Goal: Transaction & Acquisition: Book appointment/travel/reservation

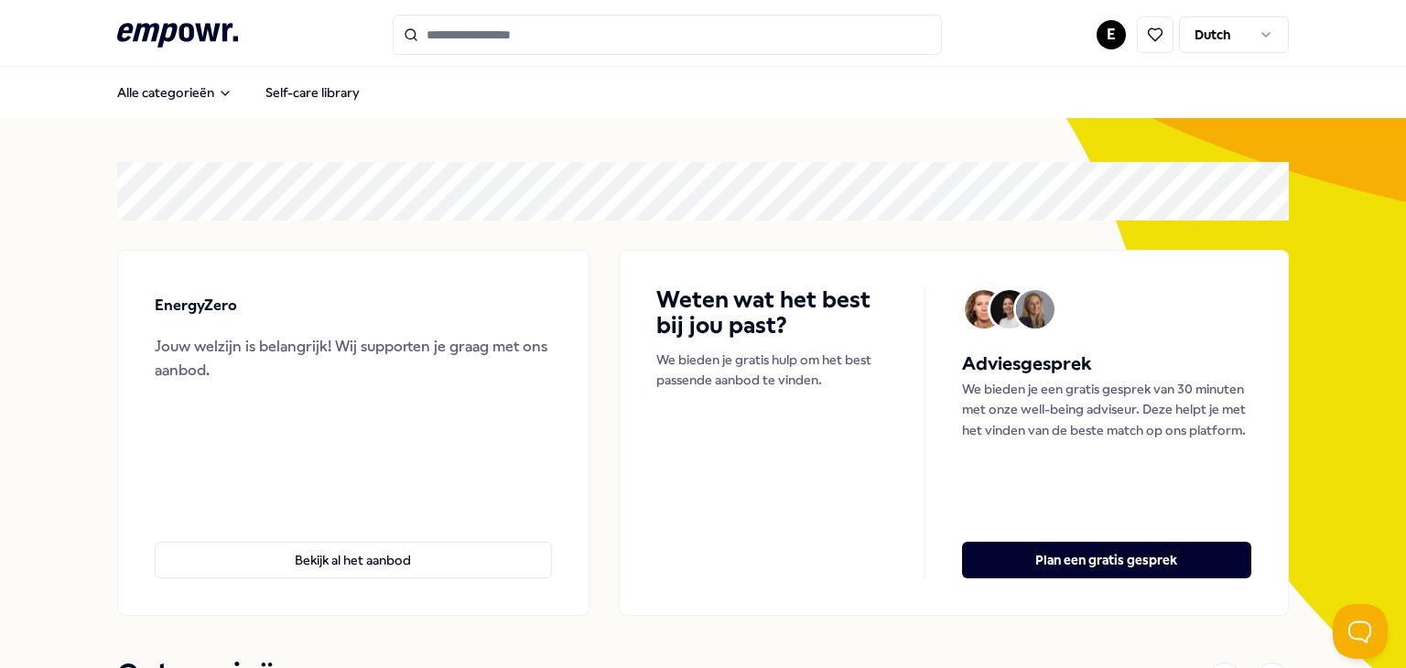
click at [1102, 43] on html ".empowr-logo_svg__cls-1{fill:#03032f} E Dutch Alle categorieën Self-care librar…" at bounding box center [703, 334] width 1406 height 668
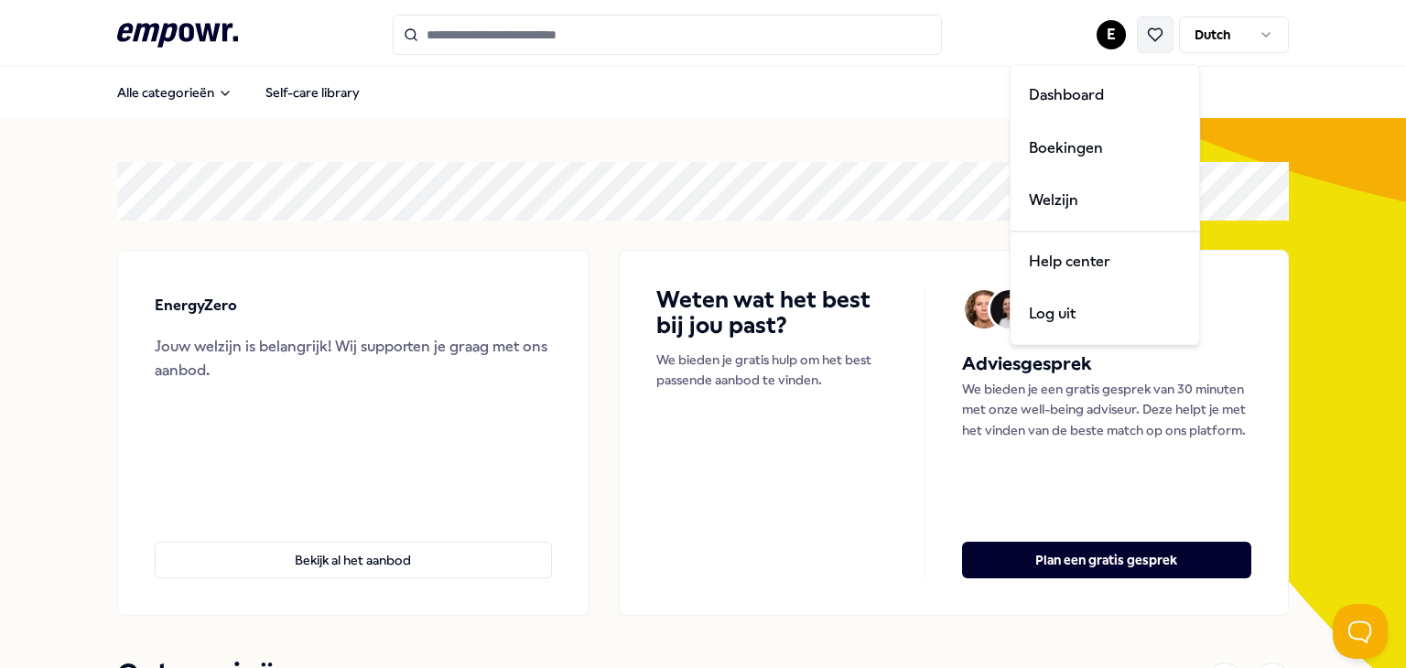
click at [1153, 43] on html ".empowr-logo_svg__cls-1{fill:#03032f} E Dutch Alle categorieën Self-care librar…" at bounding box center [703, 334] width 1406 height 668
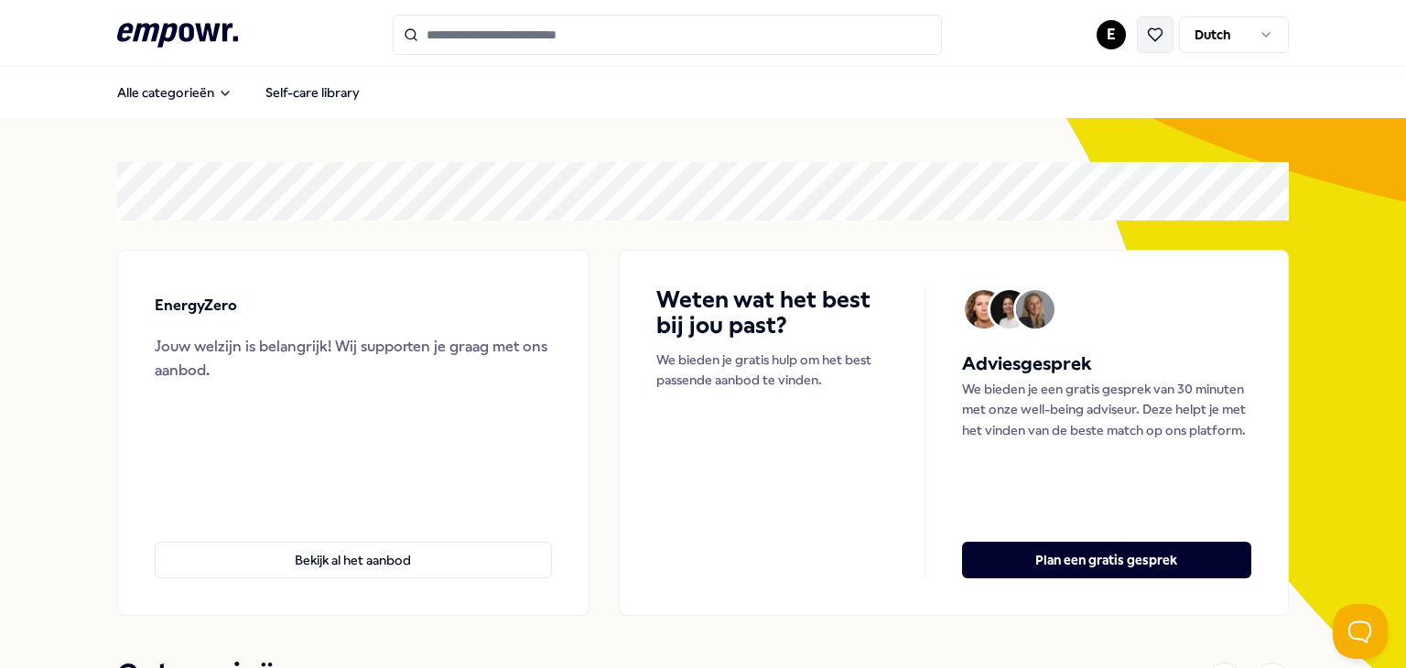
click at [1153, 46] on button at bounding box center [1155, 34] width 37 height 37
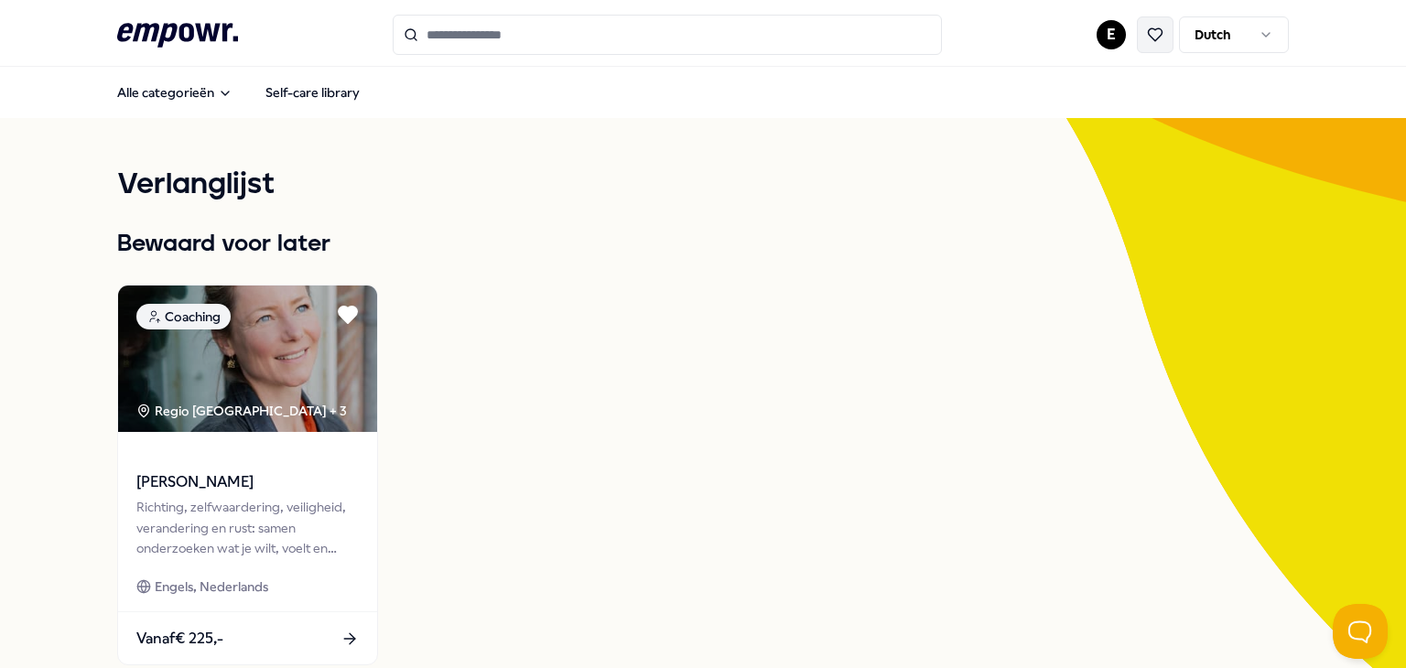
click at [1154, 38] on icon at bounding box center [1155, 35] width 16 height 16
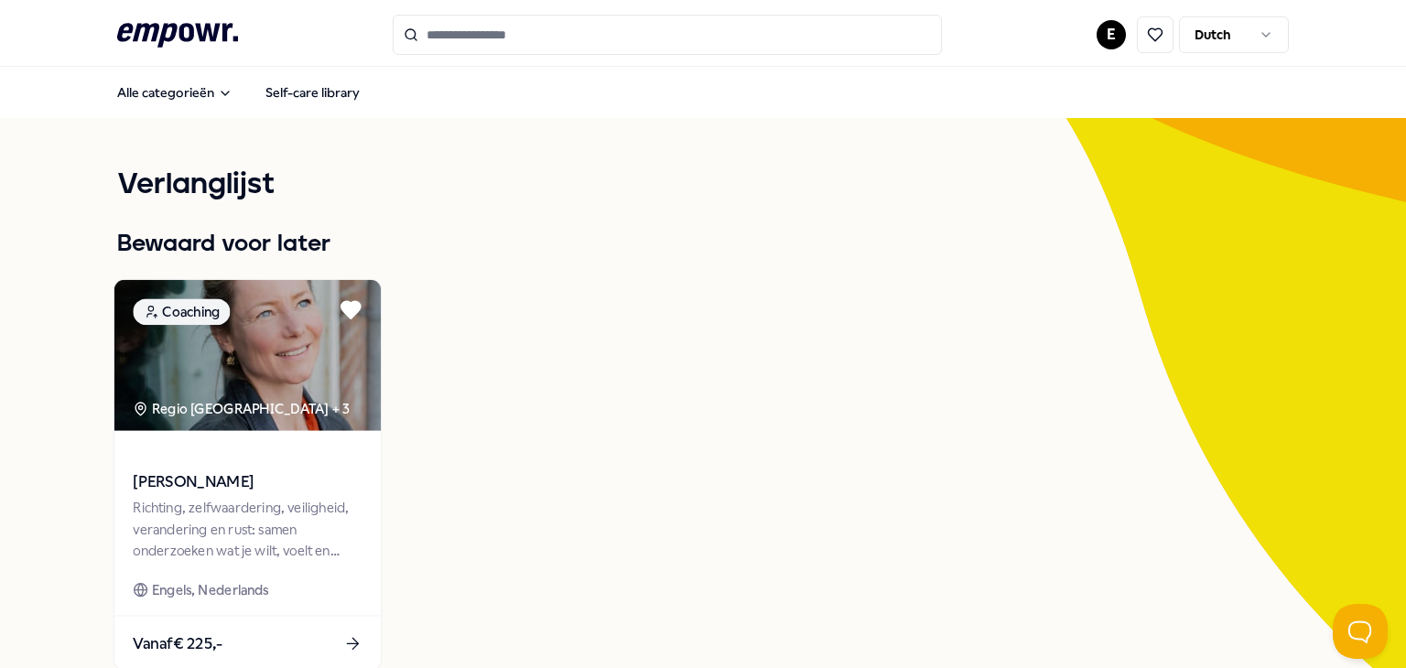
click at [205, 478] on span "[PERSON_NAME]" at bounding box center [247, 482] width 229 height 24
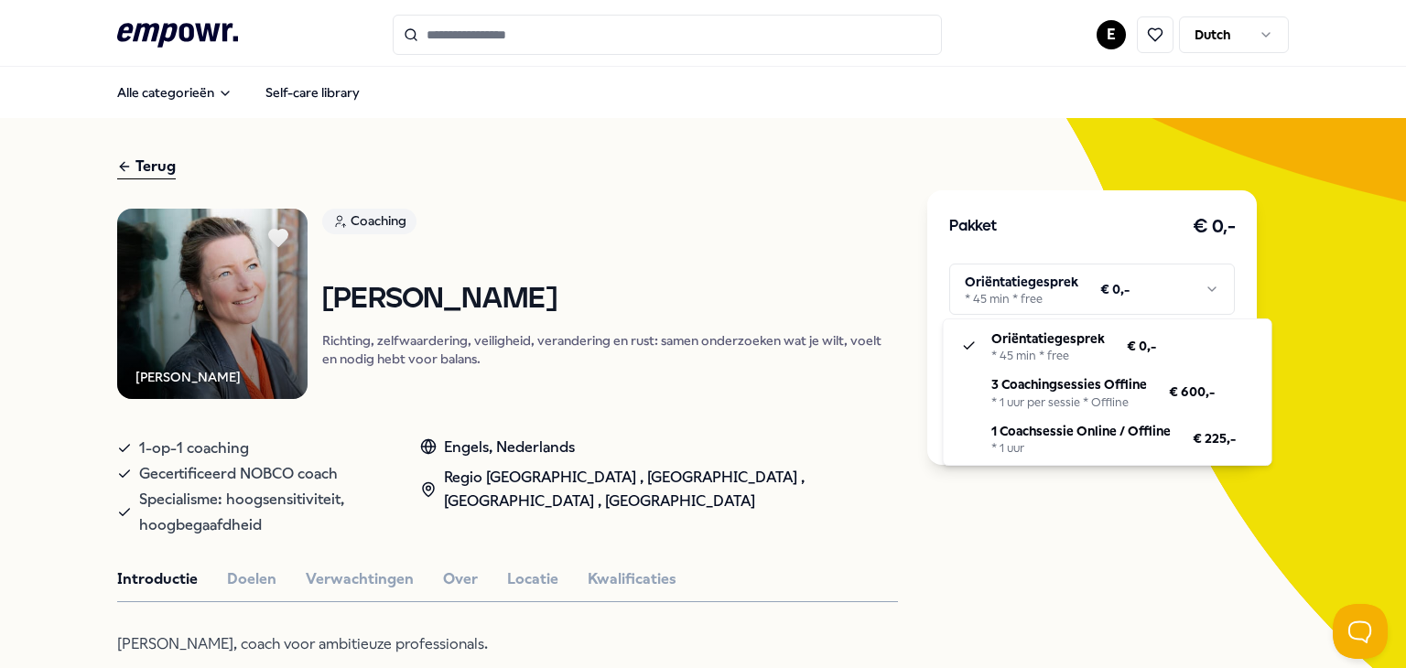
click at [1062, 265] on html ".empowr-logo_svg__cls-1{fill:#03032f} E Dutch Alle categorieën Self-care librar…" at bounding box center [703, 334] width 1406 height 668
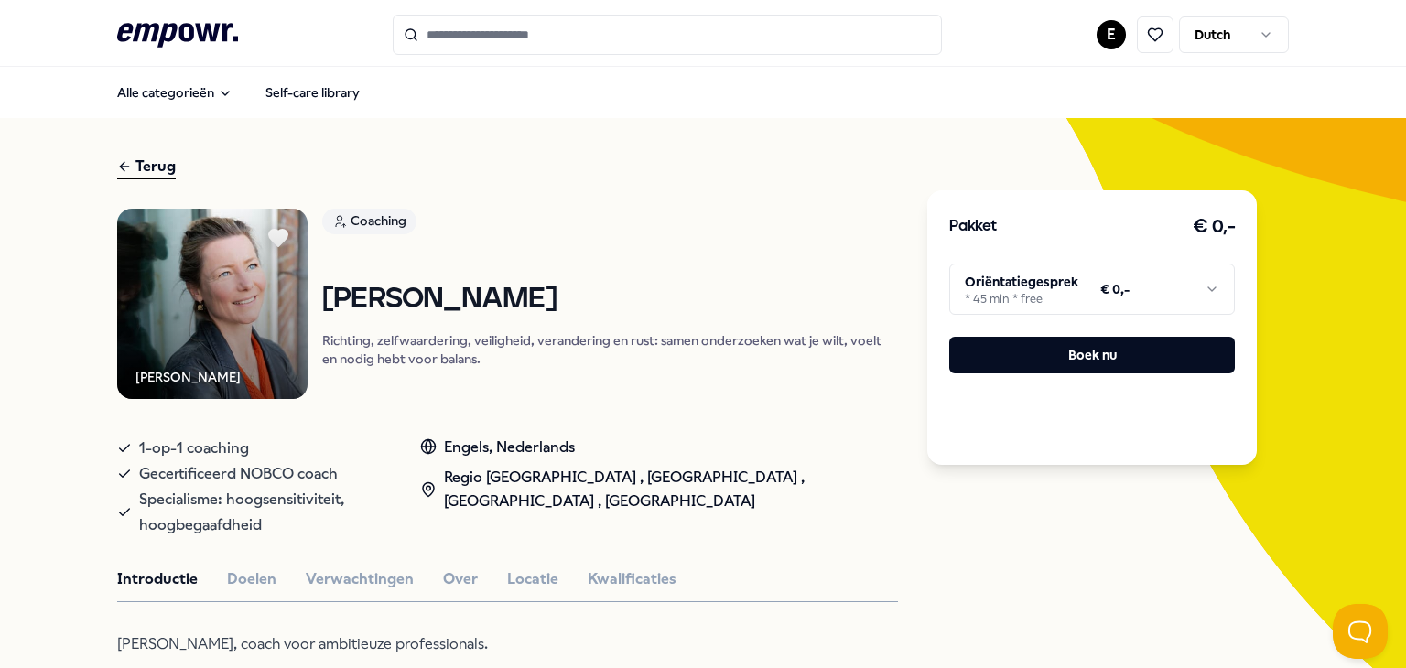
click at [1105, 274] on html ".empowr-logo_svg__cls-1{fill:#03032f} E Dutch Alle categorieën Self-care librar…" at bounding box center [703, 334] width 1406 height 668
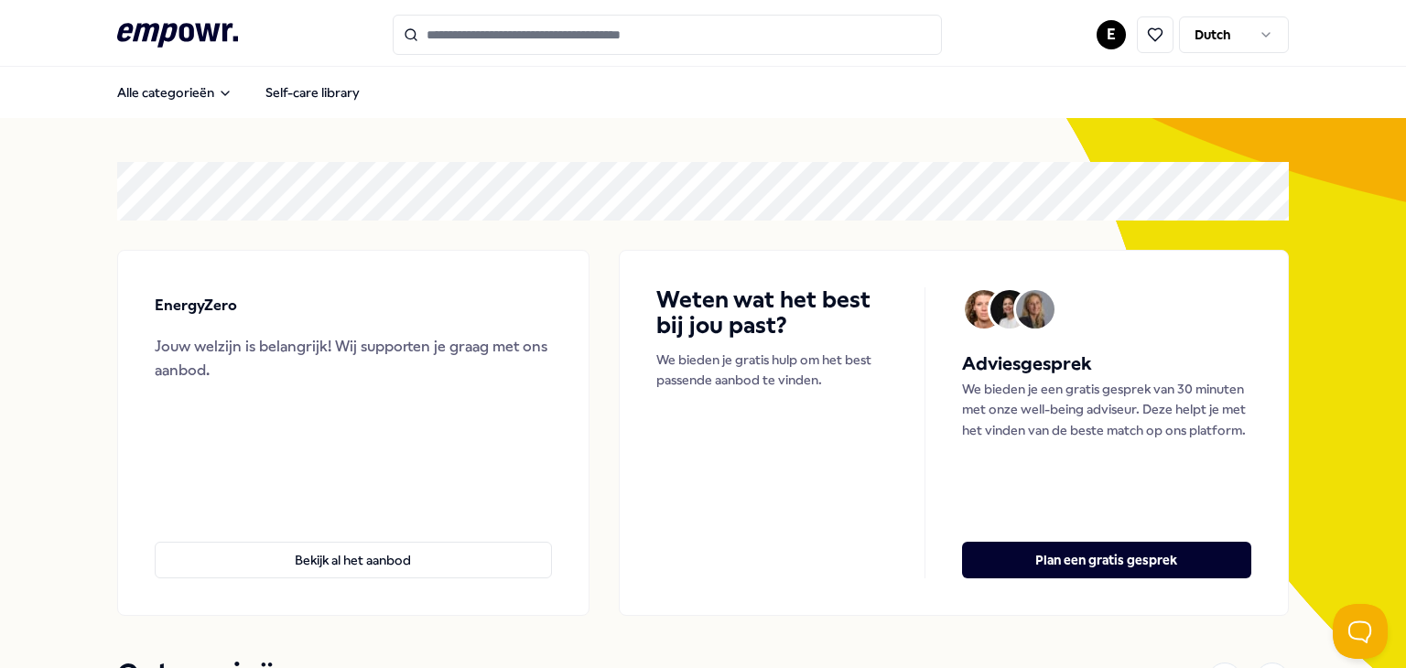
click at [1146, 48] on button at bounding box center [1155, 34] width 37 height 37
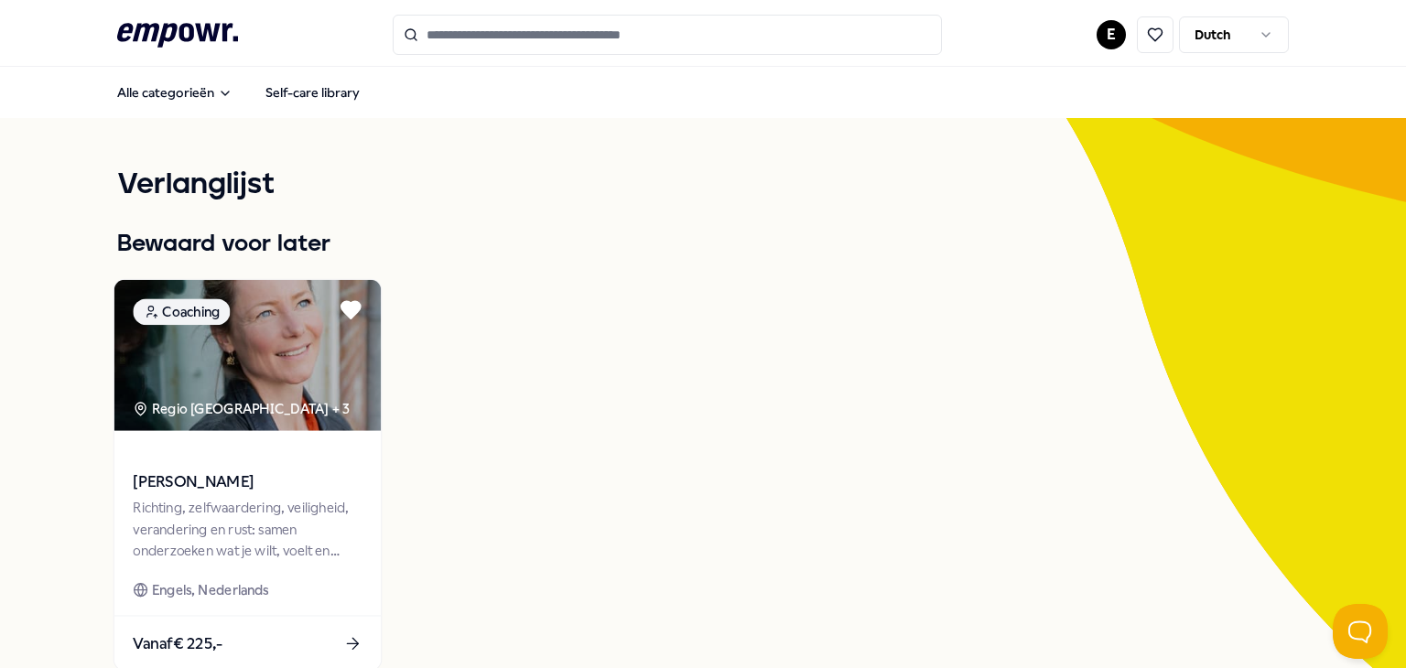
click at [217, 420] on img at bounding box center [247, 355] width 266 height 151
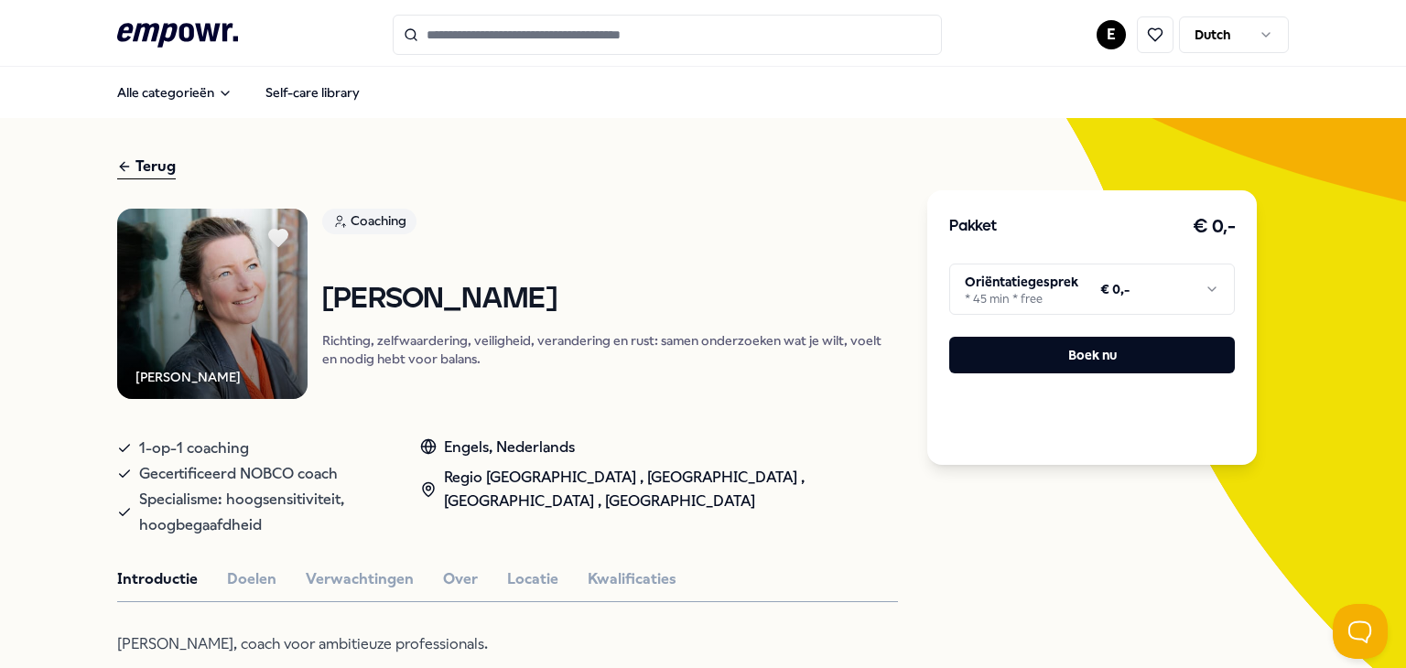
click at [983, 294] on html ".empowr-logo_svg__cls-1{fill:#03032f} E Dutch Alle categorieën Self-care librar…" at bounding box center [703, 334] width 1406 height 668
click at [1005, 281] on html ".empowr-logo_svg__cls-1{fill:#03032f} E Dutch Alle categorieën Self-care librar…" at bounding box center [703, 334] width 1406 height 668
click at [1118, 49] on html ".empowr-logo_svg__cls-1{fill:#03032f} E Dutch Alle categorieën Self-care librar…" at bounding box center [703, 334] width 1406 height 668
click at [1108, 37] on html ".empowr-logo_svg__cls-1{fill:#03032f} E Dutch Alle categorieën Self-care librar…" at bounding box center [703, 334] width 1406 height 668
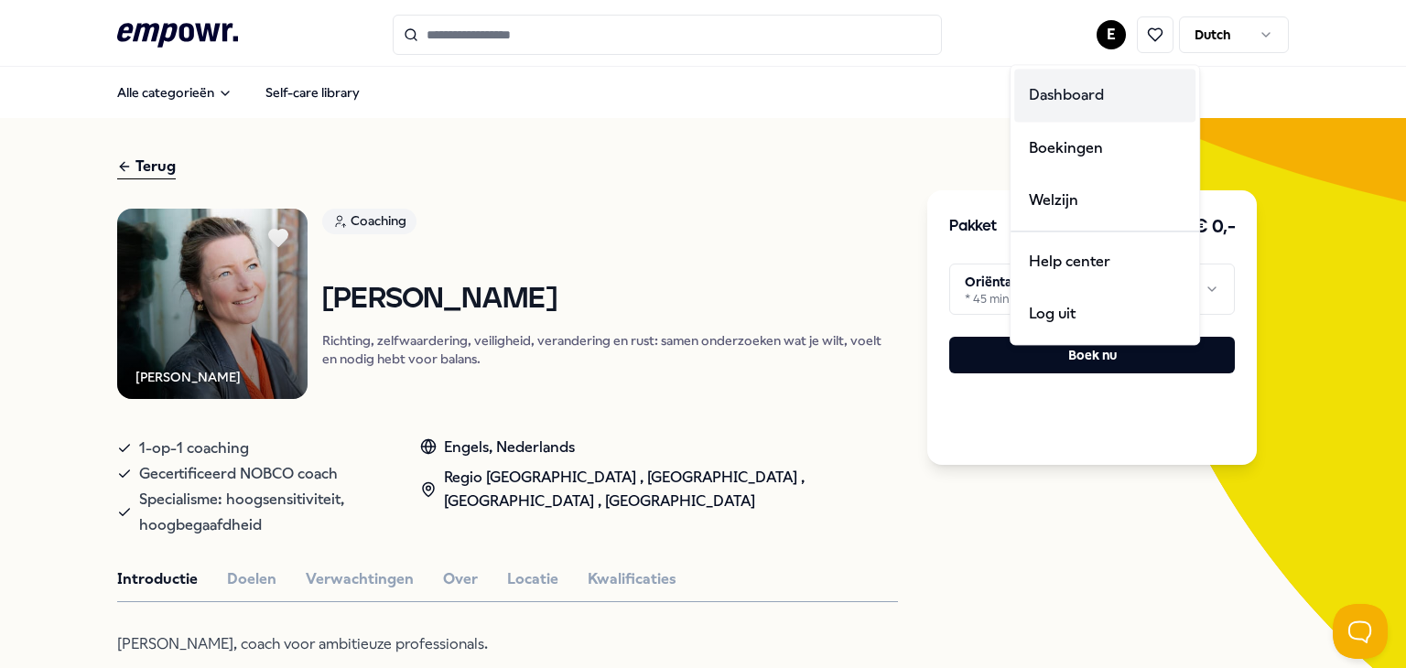
click at [1053, 89] on div "Dashboard" at bounding box center [1104, 95] width 181 height 53
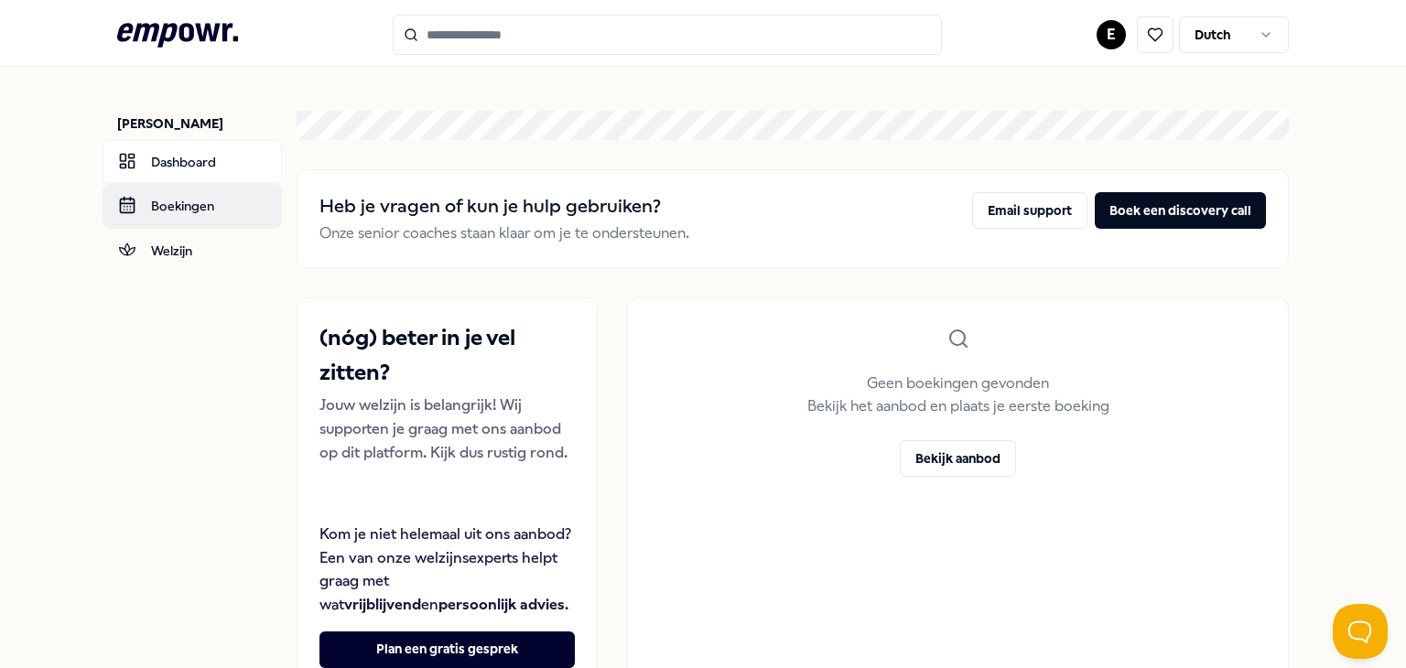
click at [176, 205] on link "Boekingen" at bounding box center [192, 206] width 179 height 44
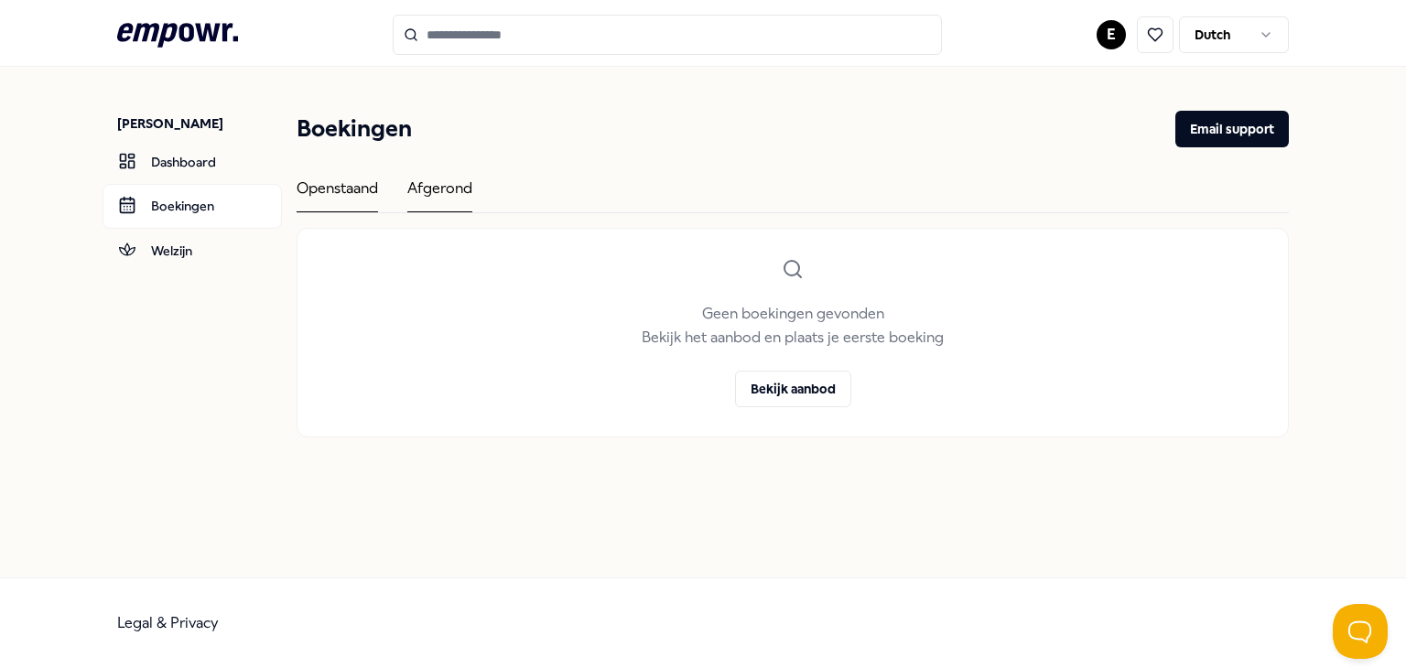
click at [421, 182] on div "Afgerond" at bounding box center [439, 195] width 65 height 36
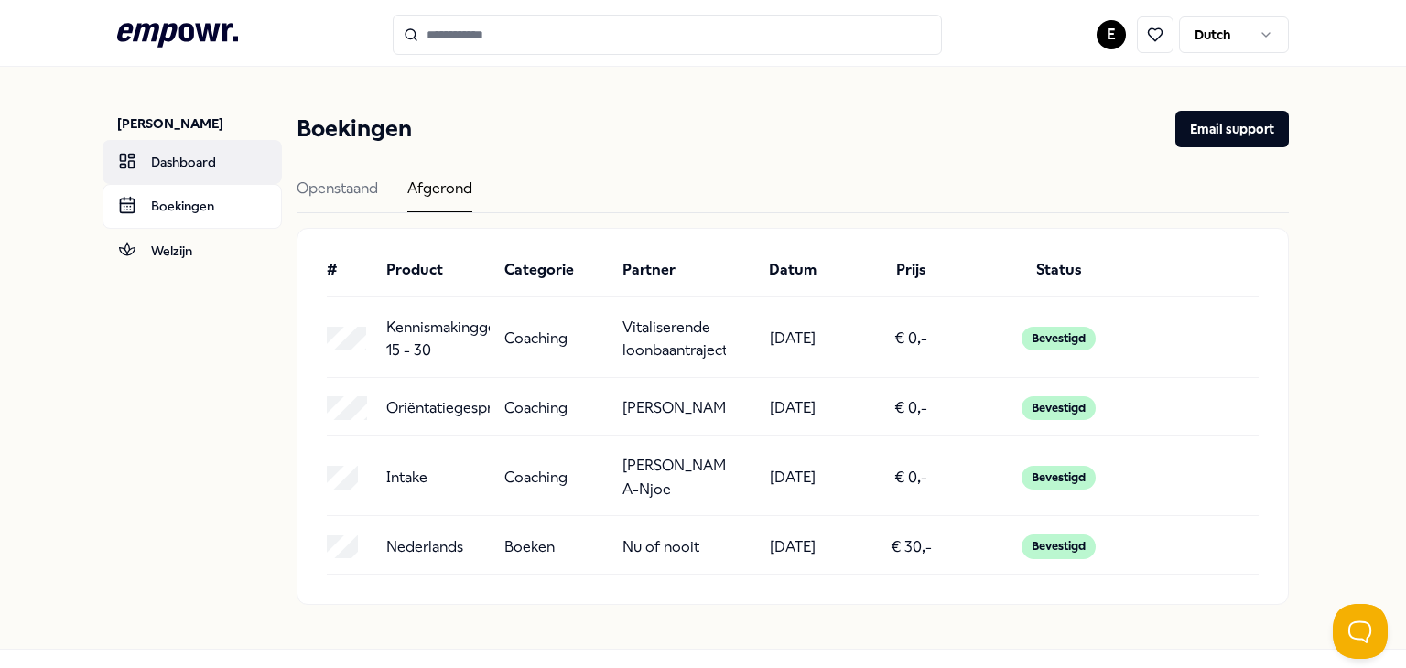
click at [175, 162] on link "Dashboard" at bounding box center [192, 162] width 179 height 44
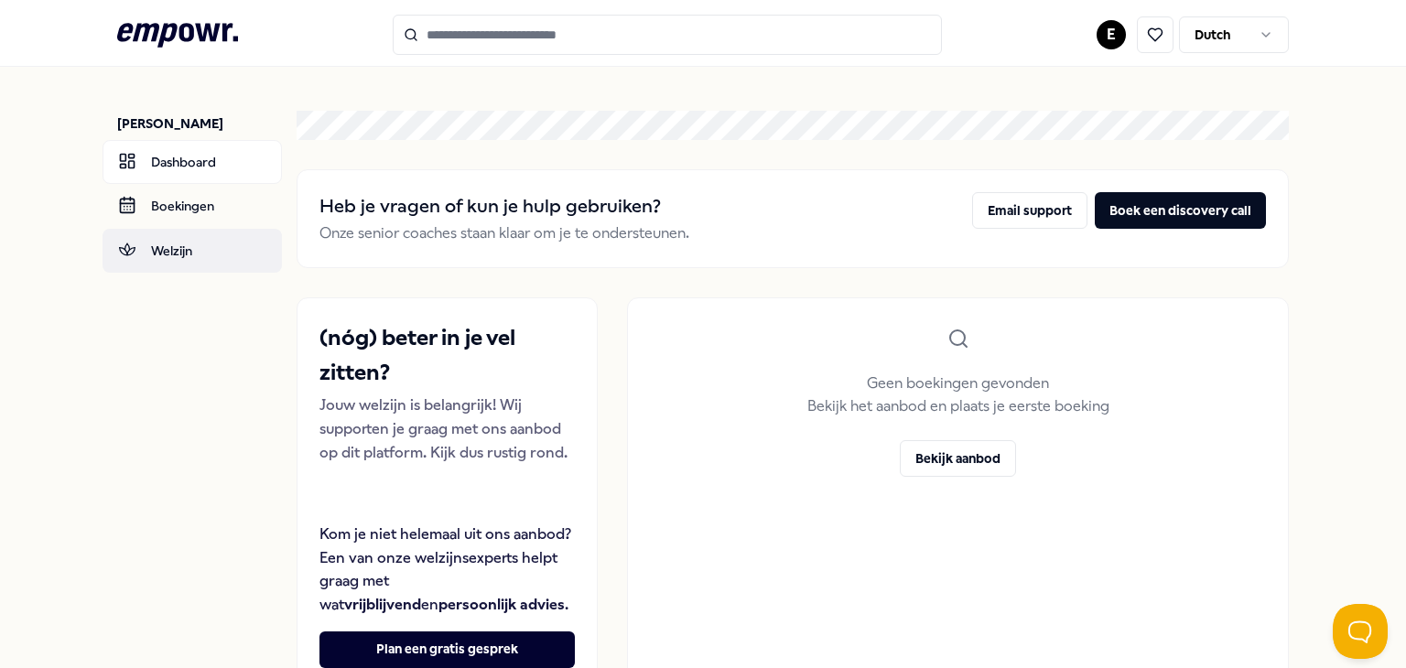
click at [184, 247] on link "Welzijn" at bounding box center [192, 251] width 179 height 44
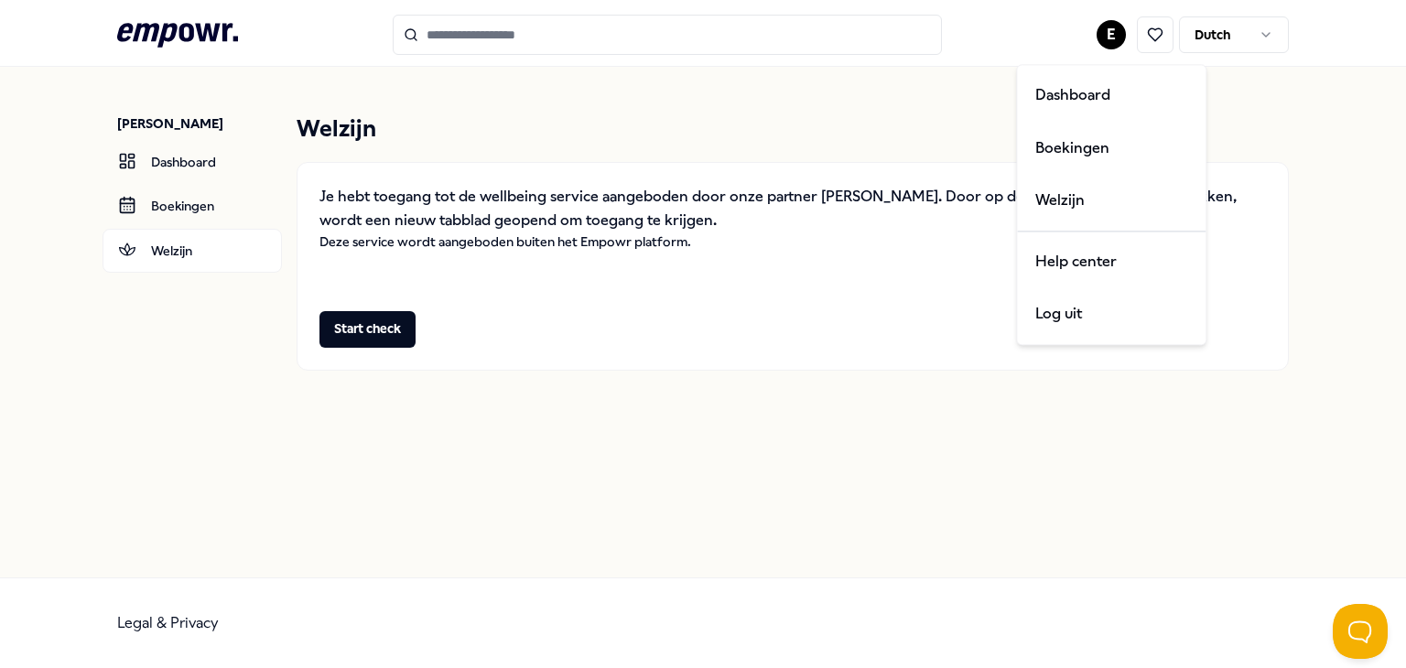
click at [1106, 34] on html ".empowr-logo_svg__cls-1{fill:#03032f} E Dutch [PERSON_NAME] Dashboard [PERSON_N…" at bounding box center [703, 334] width 1406 height 668
click at [1154, 34] on html ".empowr-logo_svg__cls-1{fill:#03032f} E Dutch [PERSON_NAME] Dashboard [PERSON_N…" at bounding box center [703, 334] width 1406 height 668
click at [1156, 40] on icon at bounding box center [1156, 34] width 14 height 13
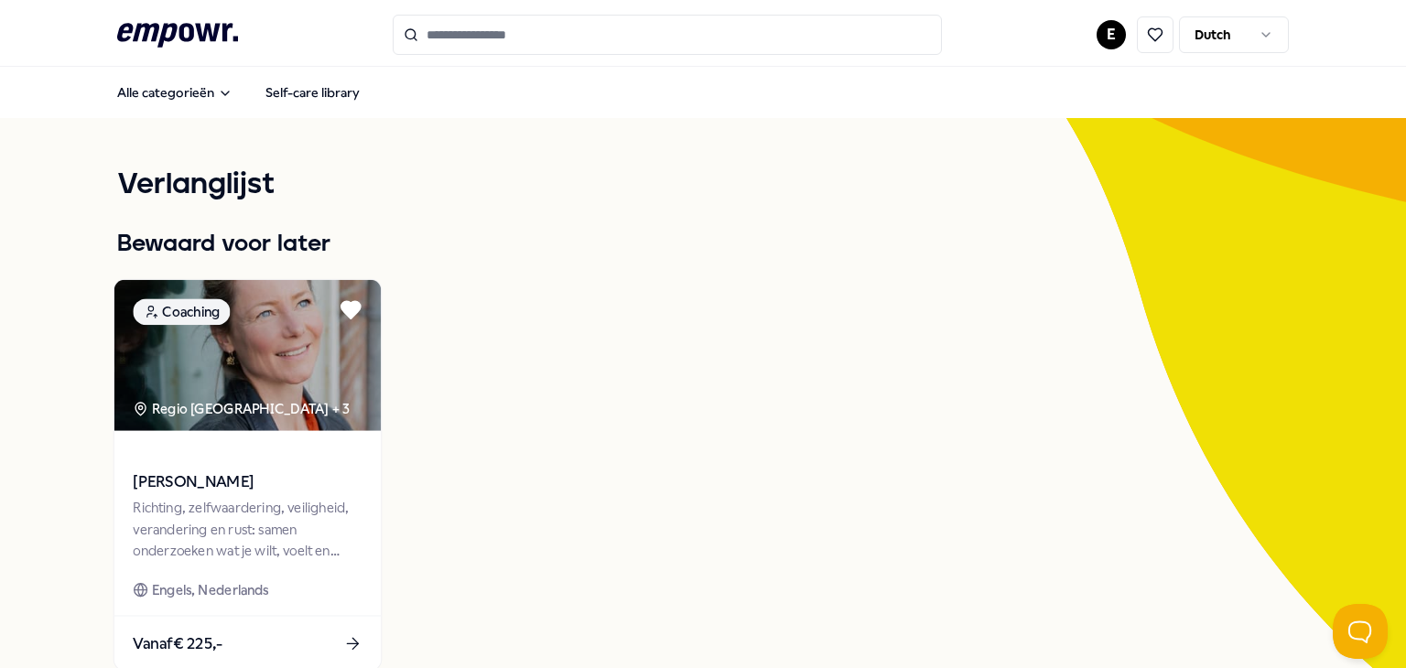
click at [296, 418] on img at bounding box center [247, 355] width 266 height 151
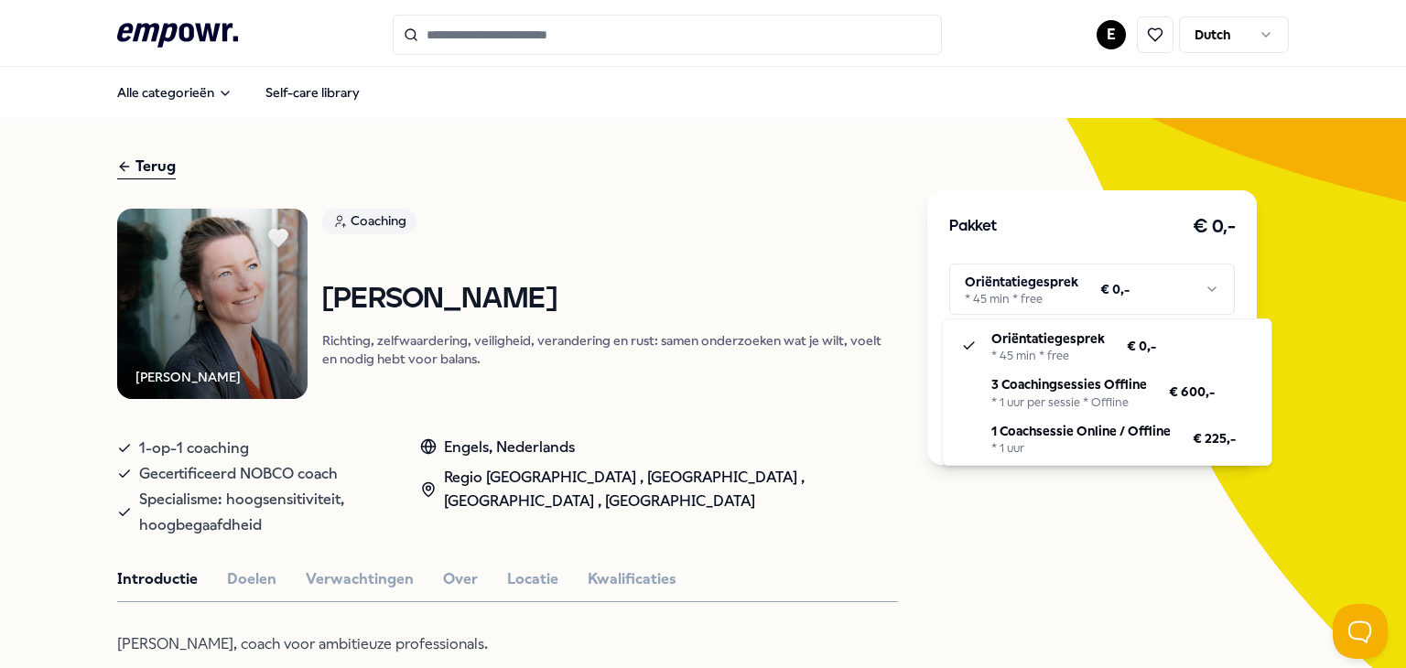
click at [1069, 290] on html ".empowr-logo_svg__cls-1{fill:#03032f} E Dutch Alle categorieën Self-care librar…" at bounding box center [703, 334] width 1406 height 668
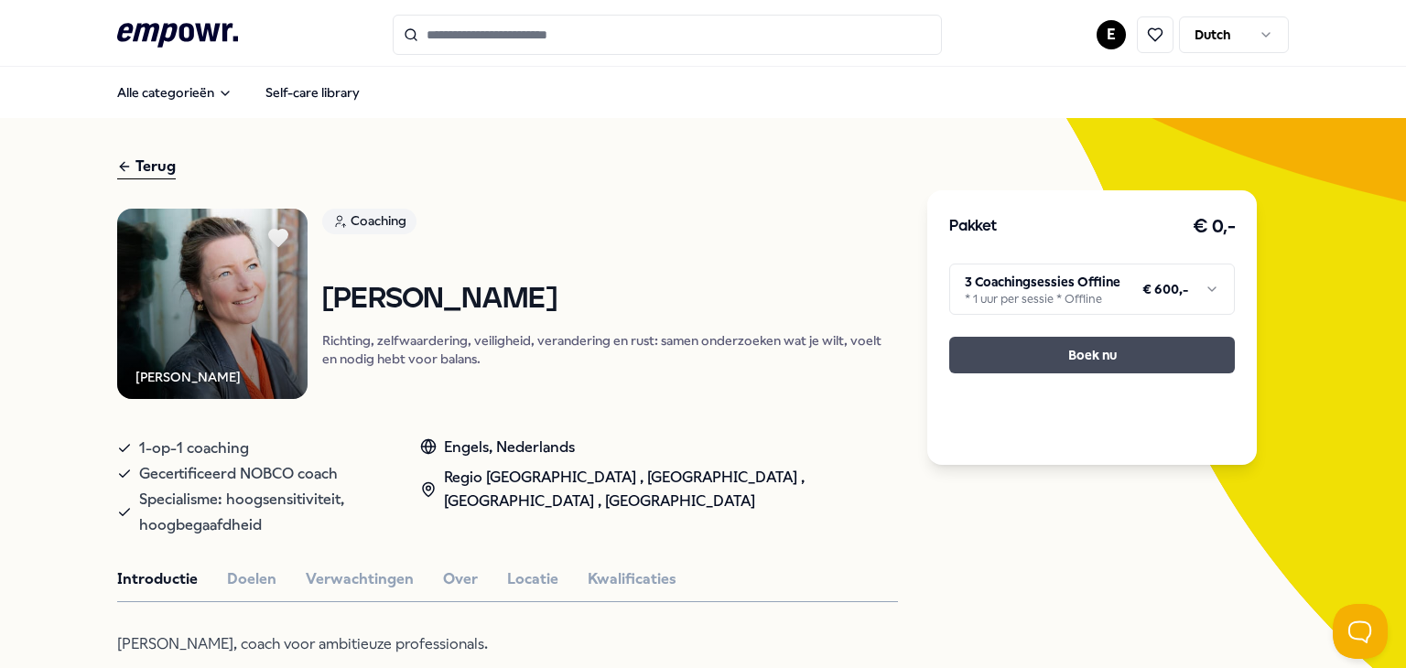
click at [1031, 351] on button "Boek nu" at bounding box center [1092, 355] width 286 height 37
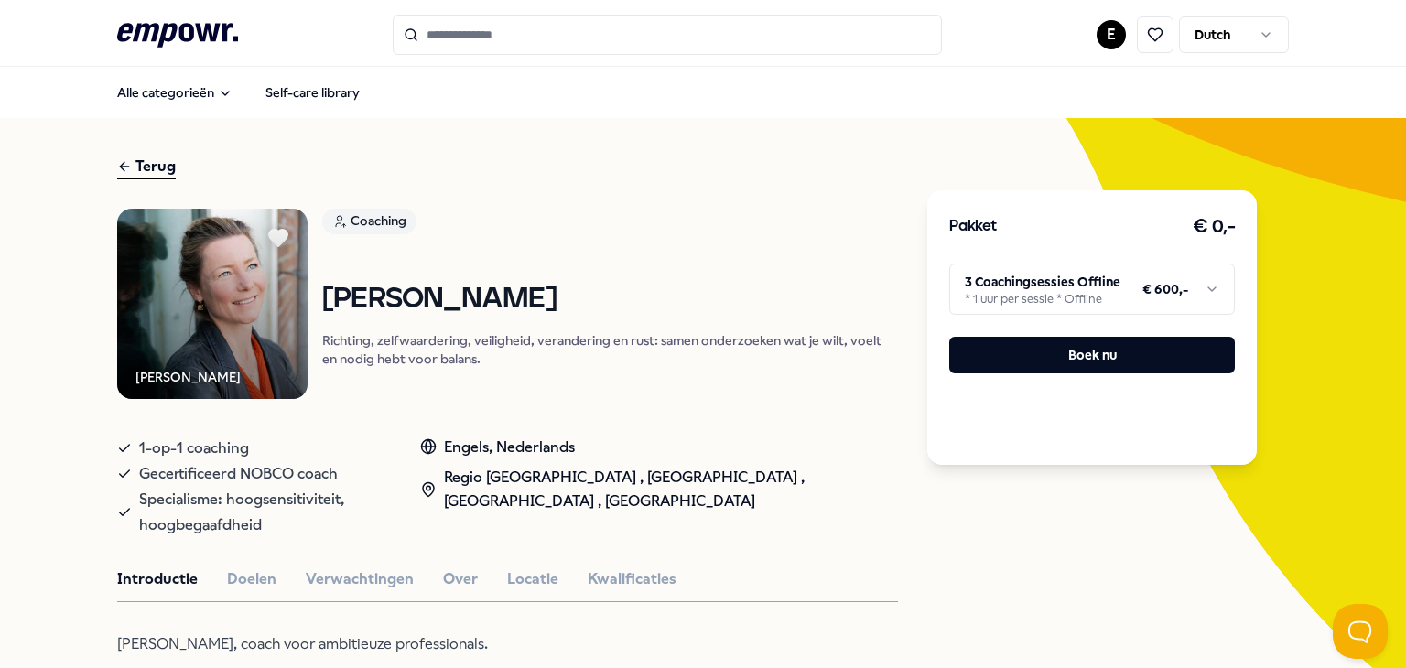
click at [1084, 377] on div "Pakket € 0,- 3 Coachingsessies Offline * 1 uur per sessie * Offline € 600,- Boe…" at bounding box center [1092, 327] width 330 height 275
click at [1073, 357] on button "Boek nu" at bounding box center [1092, 355] width 286 height 37
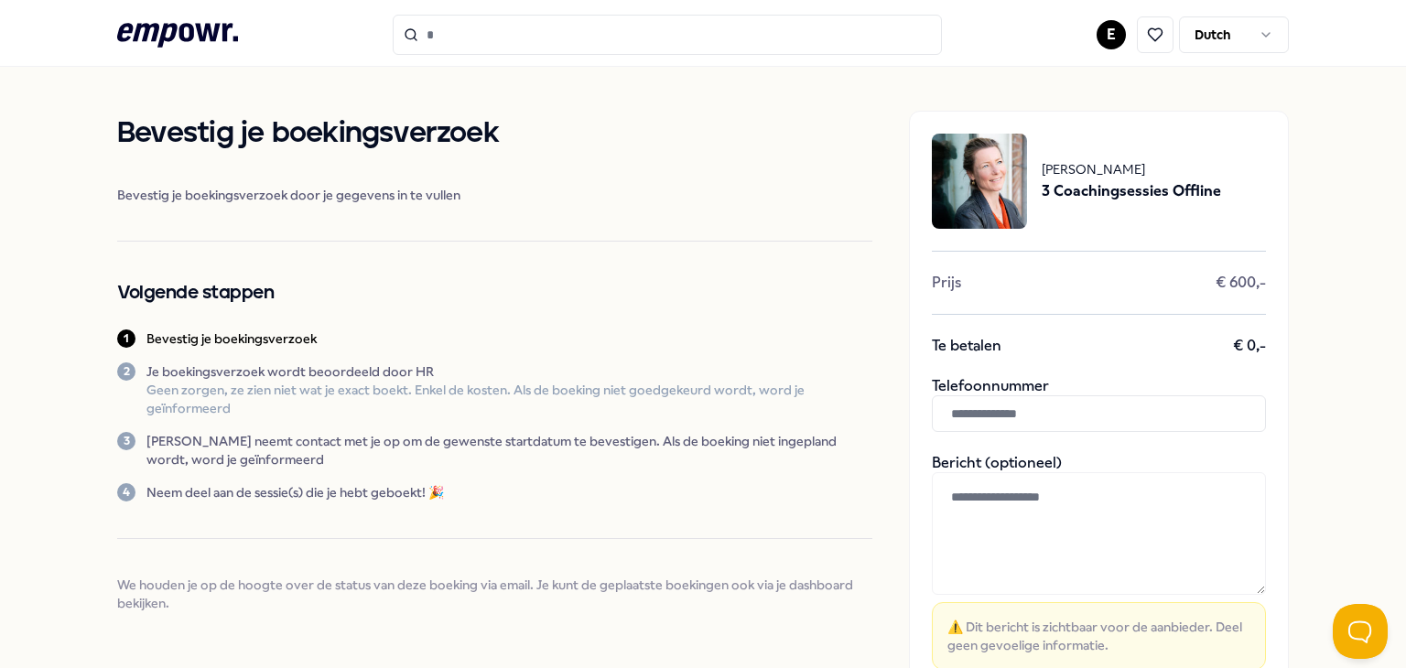
click at [179, 23] on icon at bounding box center [177, 35] width 121 height 24
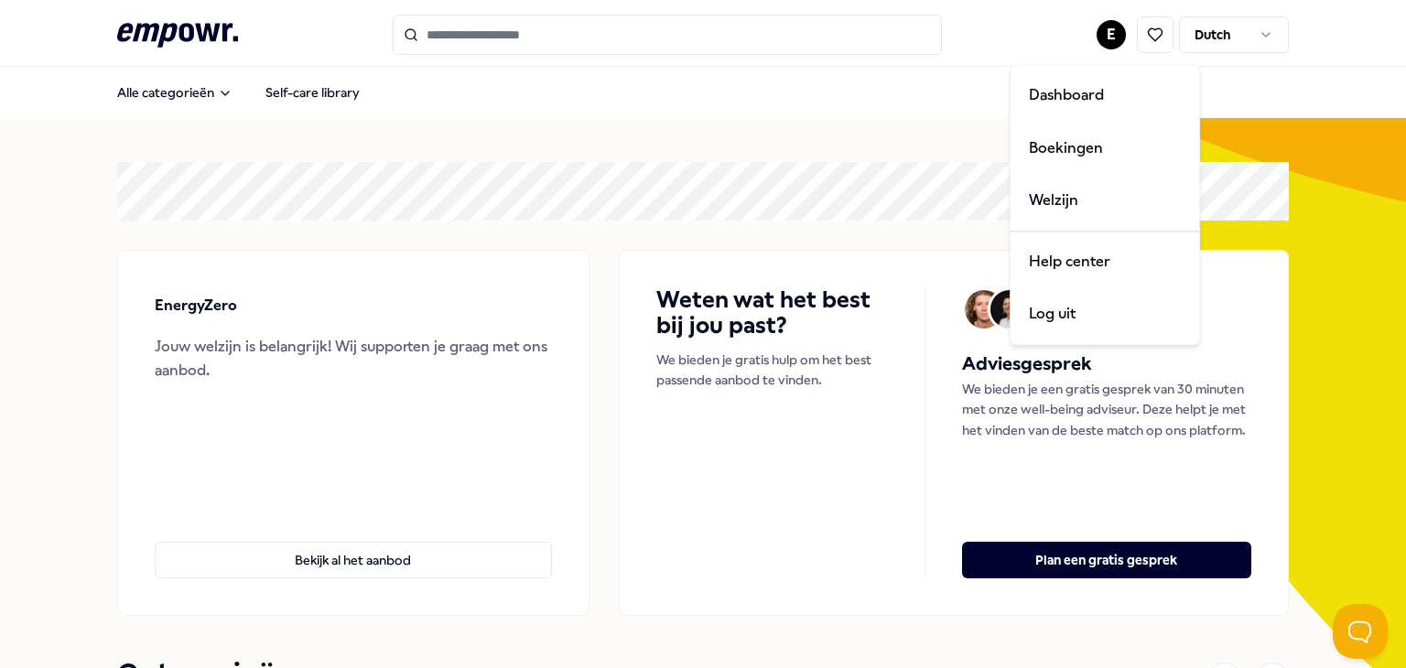
click at [1091, 37] on html ".empowr-logo_svg__cls-1{fill:#03032f} E Dutch Alle categorieën Self-care librar…" at bounding box center [703, 334] width 1406 height 668
click at [1046, 271] on div "Help center" at bounding box center [1104, 261] width 181 height 53
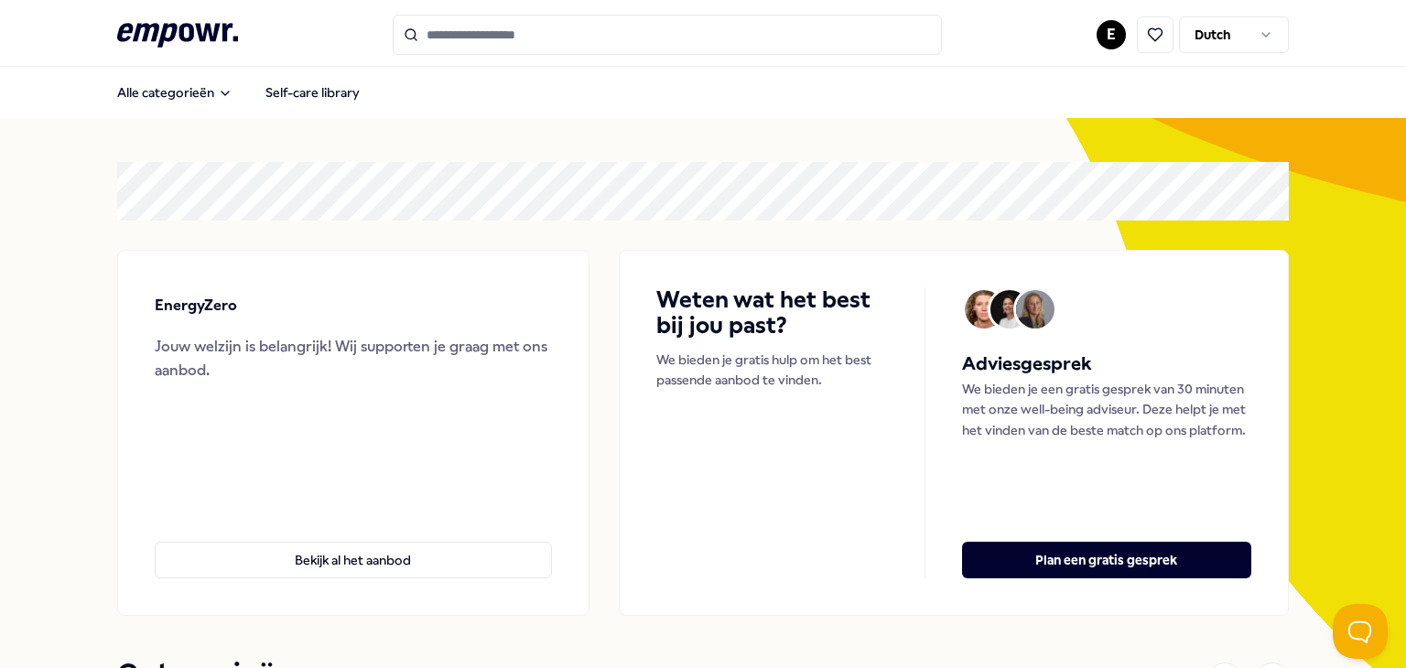
click at [1095, 31] on html ".empowr-logo_svg__cls-1{fill:#03032f} E Dutch Alle categorieën Self-care librar…" at bounding box center [703, 334] width 1406 height 668
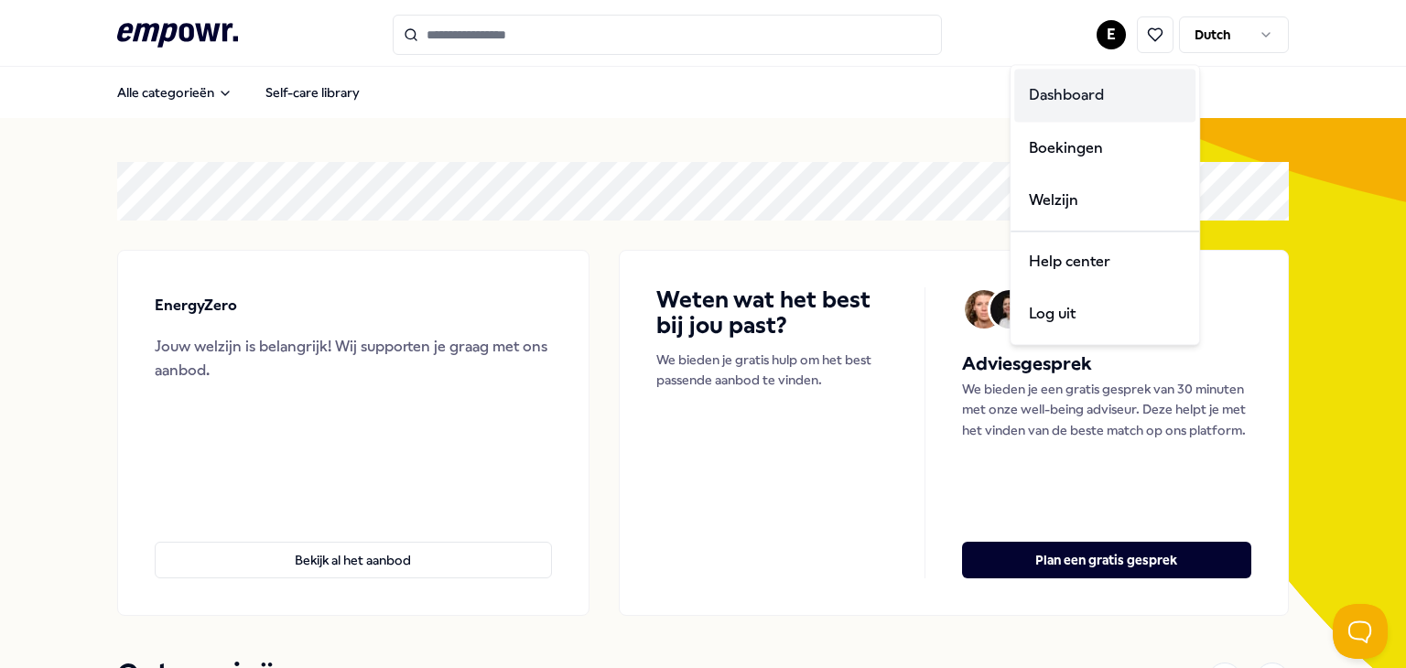
click at [1079, 91] on div "Dashboard" at bounding box center [1104, 95] width 181 height 53
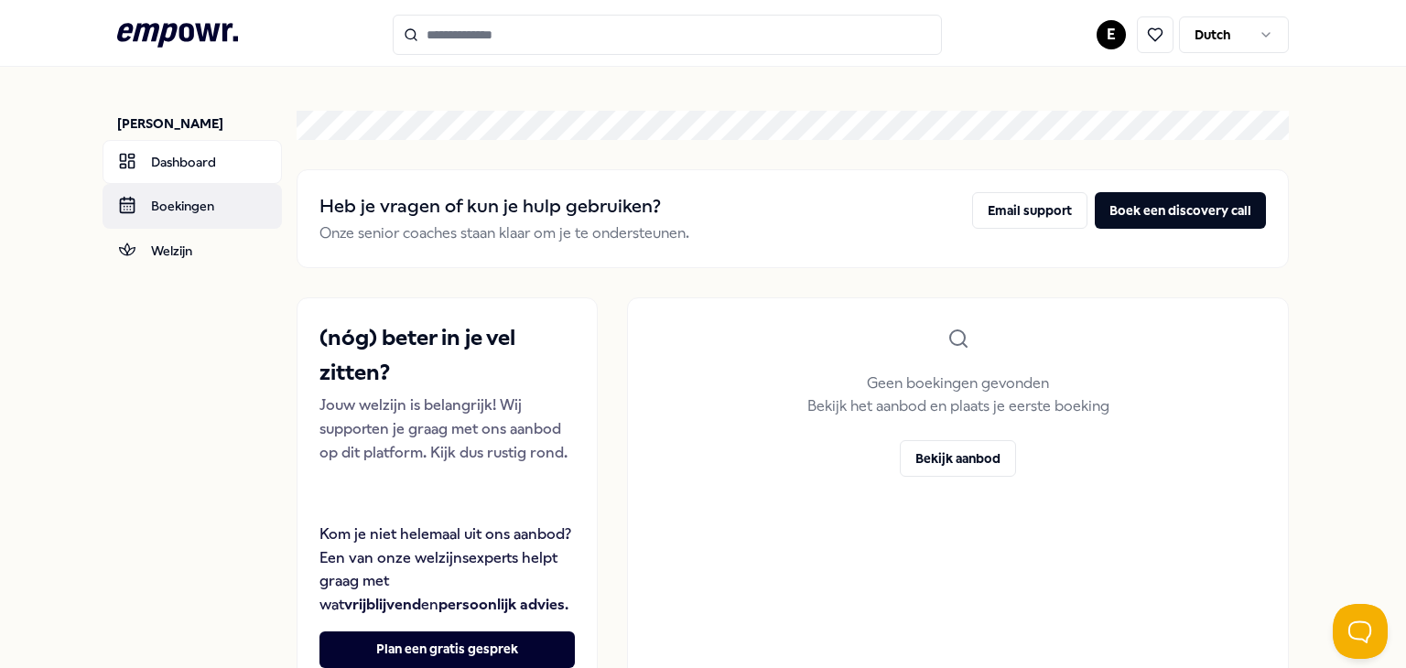
click at [145, 185] on link "Boekingen" at bounding box center [192, 206] width 179 height 44
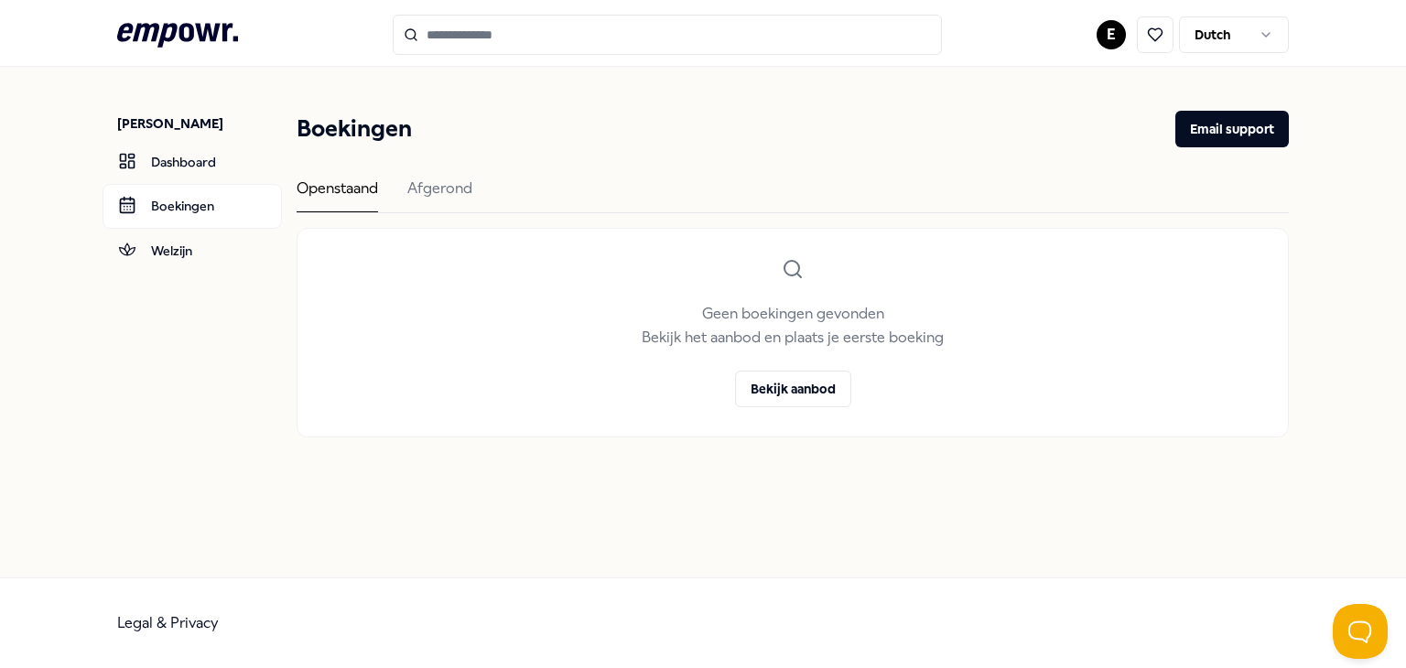
click at [489, 184] on div "Openstaand Afgerond" at bounding box center [793, 195] width 992 height 37
click at [443, 184] on div "Afgerond" at bounding box center [439, 195] width 65 height 36
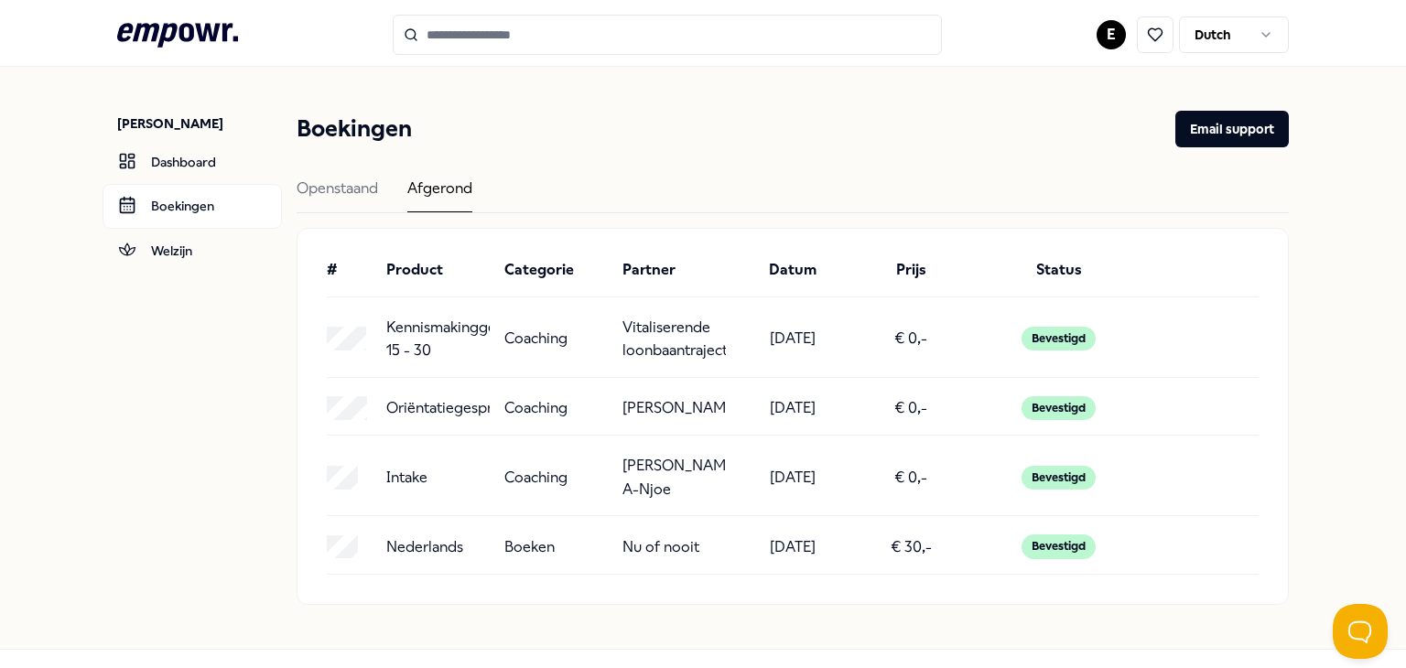
scroll to position [92, 0]
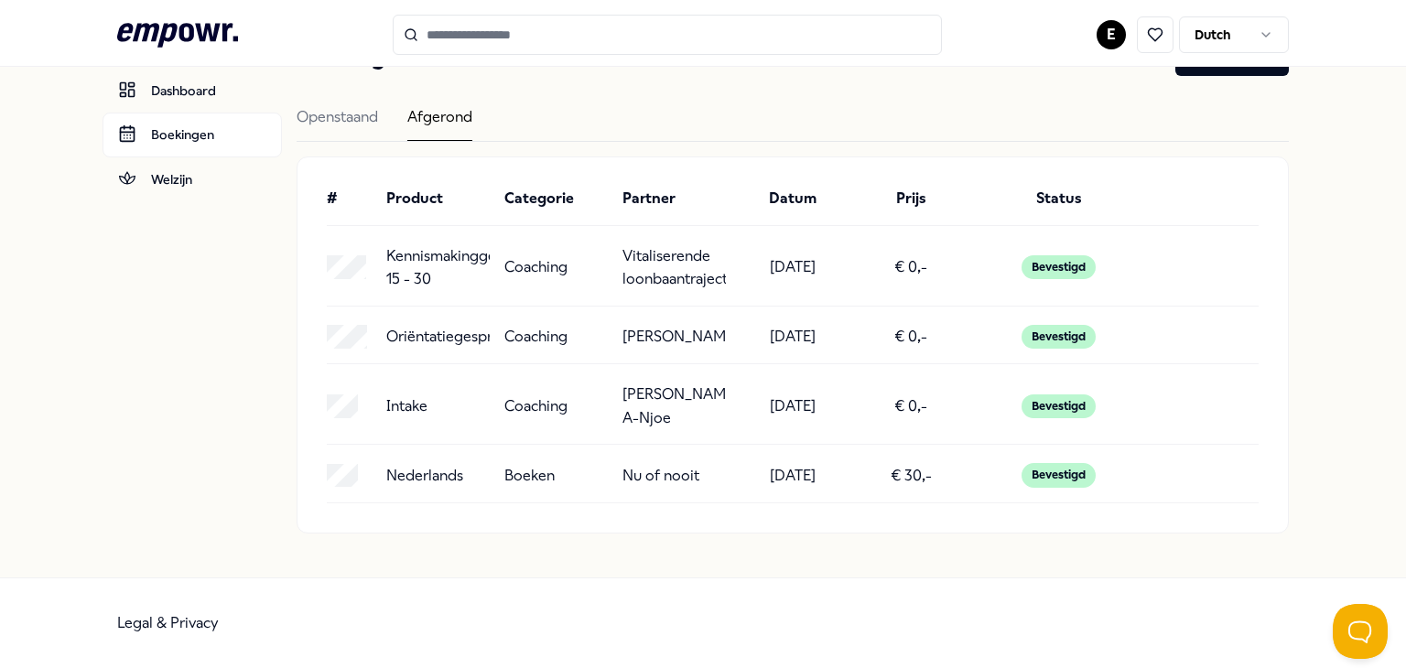
click at [664, 516] on div "# Product Categorie Partner Datum Prijs Status Kennismakinggesprek 15 - 30 Coac…" at bounding box center [792, 344] width 990 height 375
click at [649, 501] on div "Nederlands Boeken Nu of nooit [DATE] € 30,- Bevestigd" at bounding box center [793, 481] width 932 height 43
click at [432, 495] on div "Nederlands Boeken Nu of nooit [DATE] € 30,- Bevestigd" at bounding box center [793, 481] width 932 height 43
click at [901, 474] on p "€ 30,-" at bounding box center [911, 476] width 41 height 24
click at [172, 157] on link "Welzijn" at bounding box center [192, 179] width 179 height 44
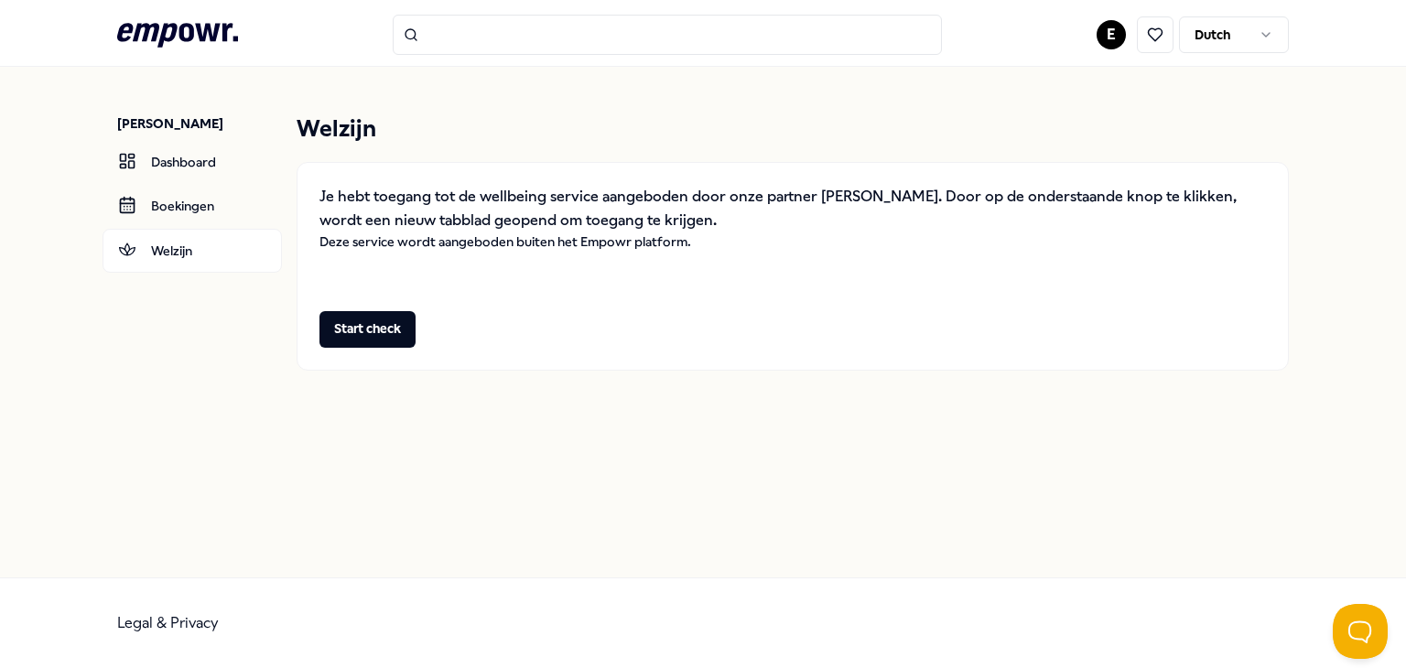
click at [1219, 38] on html ".empowr-logo_svg__cls-1{fill:#03032f} E Dutch [PERSON_NAME] Dashboard [PERSON_N…" at bounding box center [703, 334] width 1406 height 668
click at [1139, 38] on html ".empowr-logo_svg__cls-1{fill:#03032f} E Dutch [PERSON_NAME] Dashboard [PERSON_N…" at bounding box center [703, 334] width 1406 height 668
click at [1106, 35] on html ".empowr-logo_svg__cls-1{fill:#03032f} E Dutch [PERSON_NAME] Dashboard [PERSON_N…" at bounding box center [703, 334] width 1406 height 668
click at [211, 38] on html ".empowr-logo_svg__cls-1{fill:#03032f} E Dutch [PERSON_NAME] Dashboard [PERSON_N…" at bounding box center [703, 334] width 1406 height 668
click at [214, 13] on header ".empowr-logo_svg__cls-1{fill:#03032f} E Dutch" at bounding box center [703, 33] width 1406 height 67
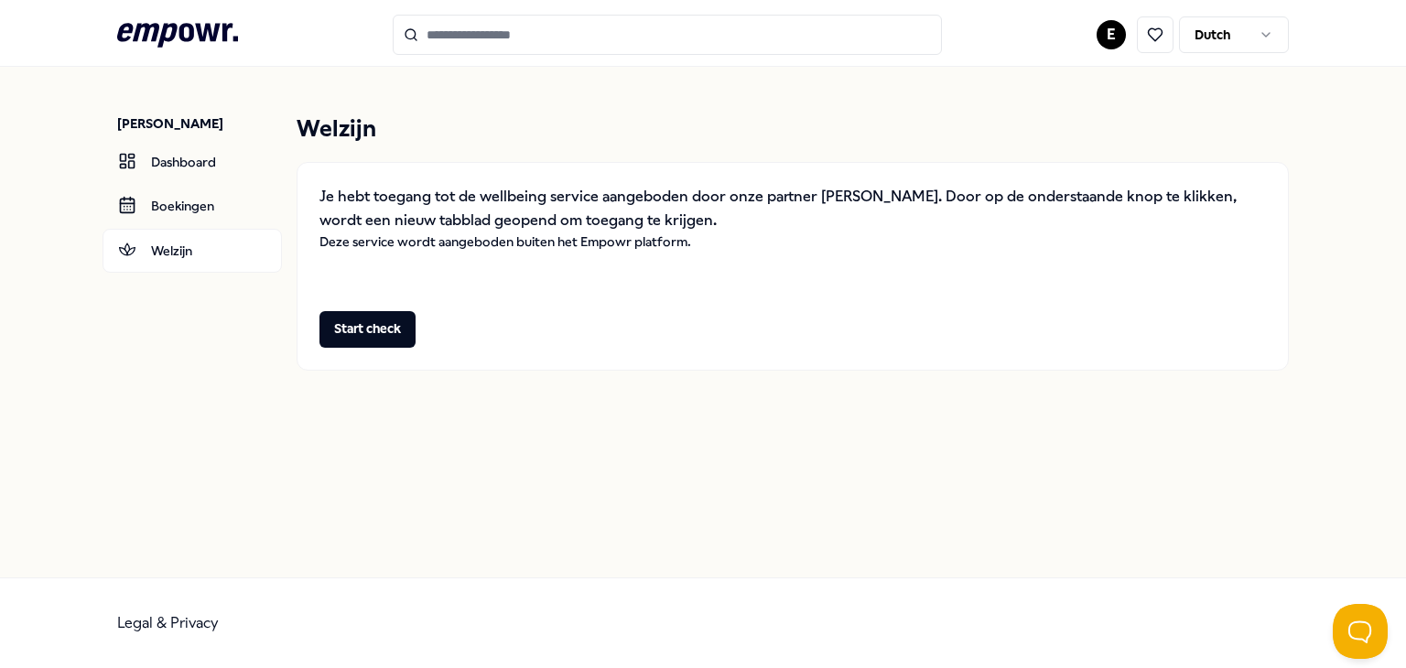
click at [205, 27] on icon at bounding box center [177, 35] width 121 height 24
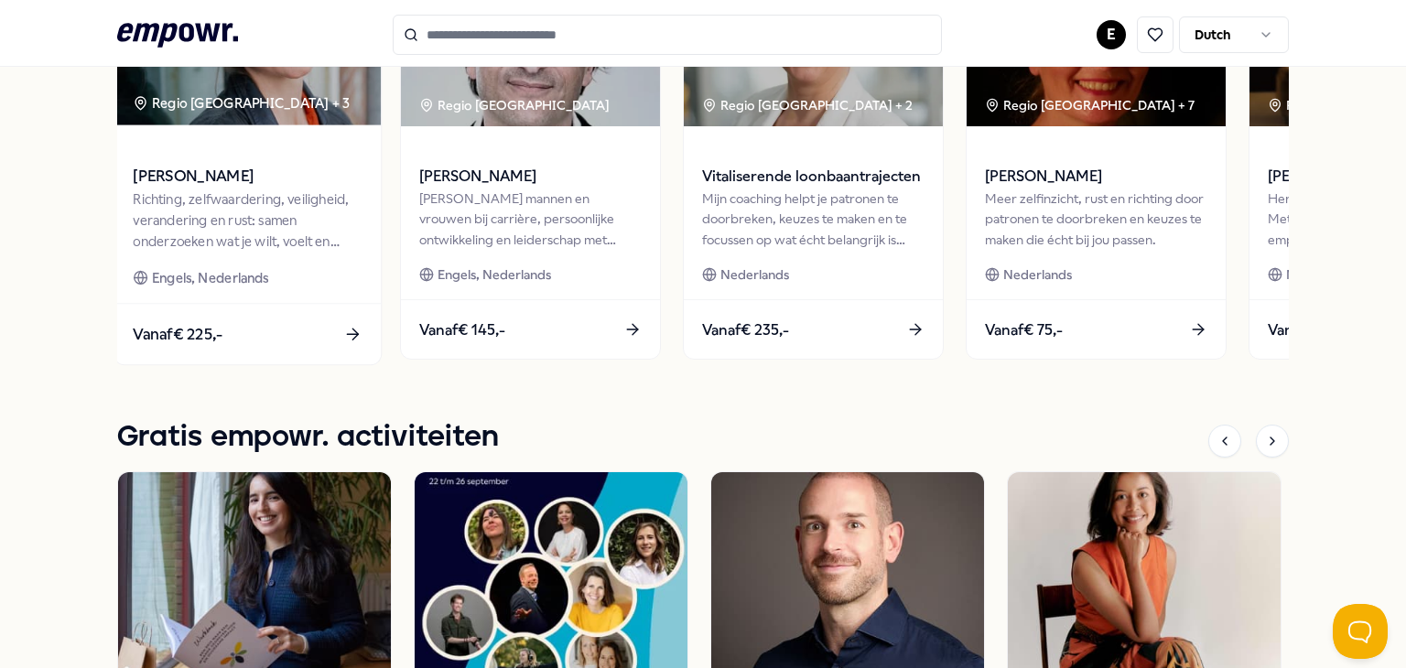
click at [254, 151] on span at bounding box center [247, 150] width 229 height 21
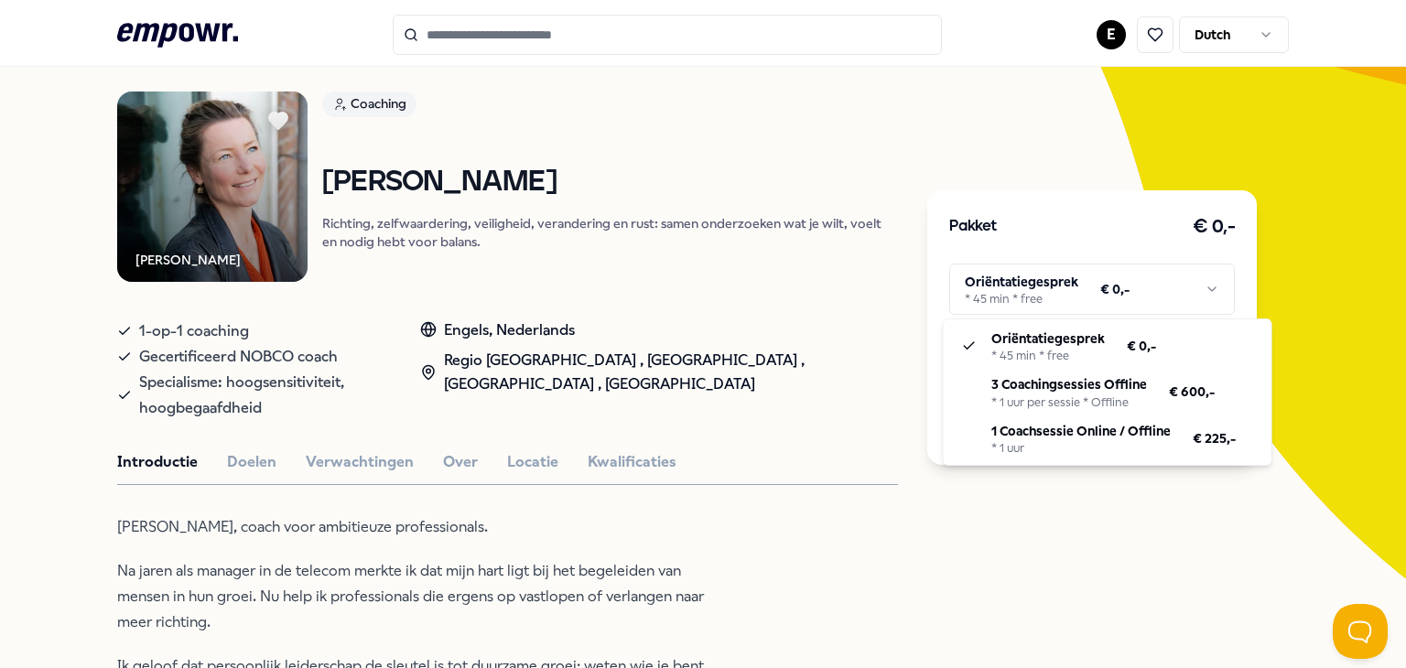
click at [1029, 279] on html ".empowr-logo_svg__cls-1{fill:#03032f} E Dutch Alle categorieën Self-care librar…" at bounding box center [703, 334] width 1406 height 668
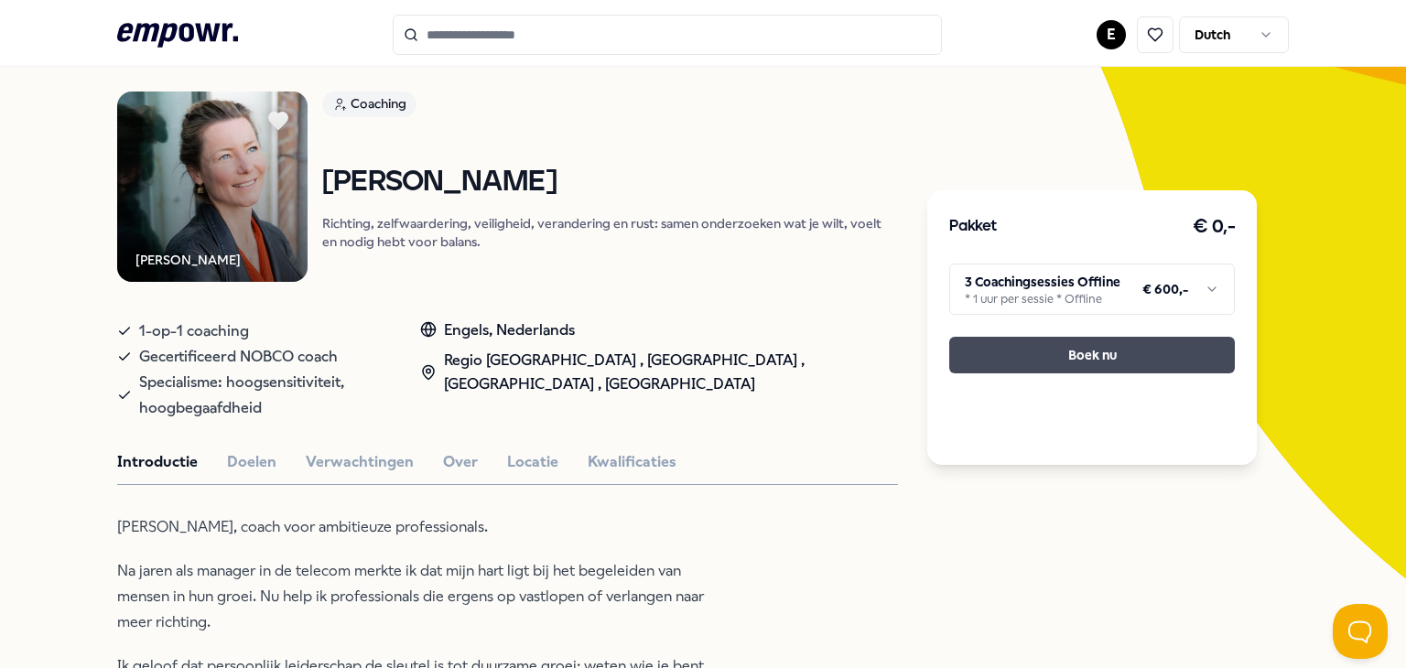
click at [1024, 349] on button "Boek nu" at bounding box center [1092, 355] width 286 height 37
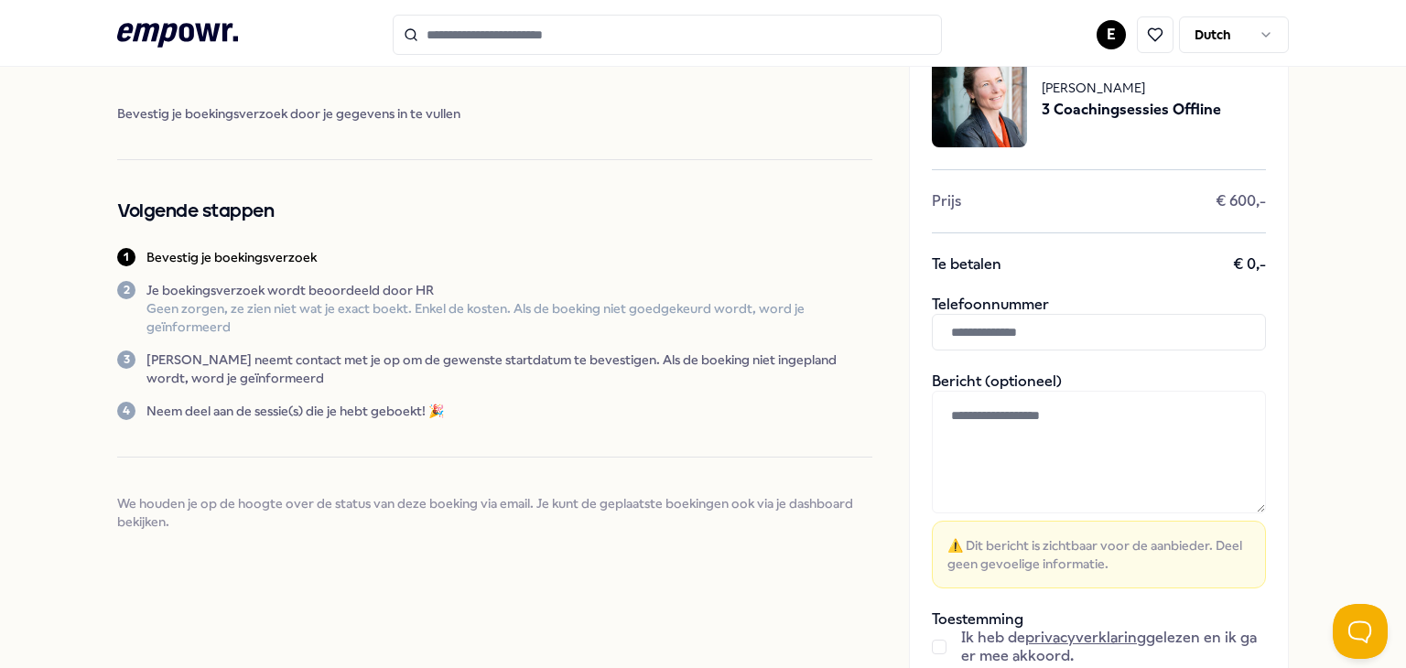
scroll to position [79, 0]
